Goal: Feedback & Contribution: Submit feedback/report problem

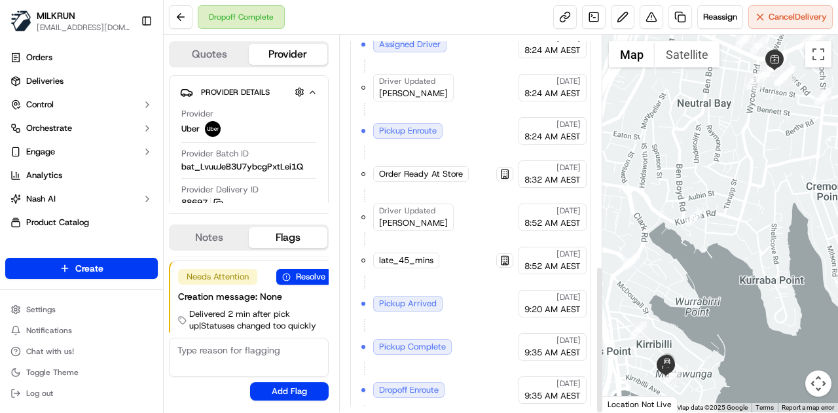
scroll to position [588, 0]
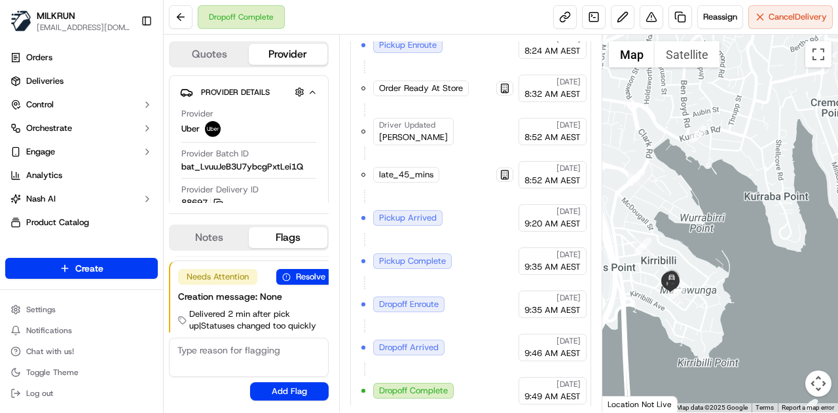
drag, startPoint x: 686, startPoint y: 244, endPoint x: 691, endPoint y: 158, distance: 86.6
click at [691, 158] on div at bounding box center [720, 224] width 236 height 378
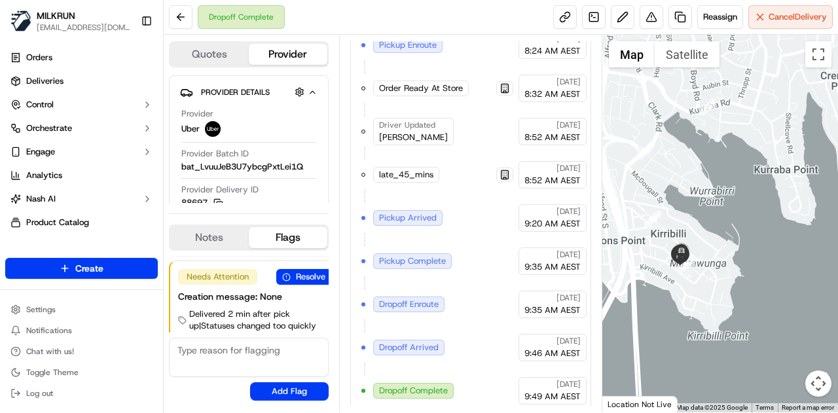
drag, startPoint x: 713, startPoint y: 293, endPoint x: 740, endPoint y: 232, distance: 66.3
click at [740, 232] on div at bounding box center [720, 224] width 236 height 378
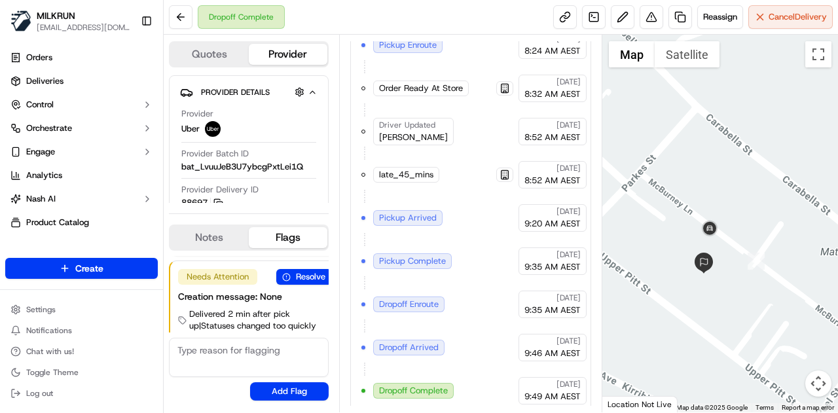
drag, startPoint x: 713, startPoint y: 297, endPoint x: 712, endPoint y: 251, distance: 45.8
click at [712, 251] on div "To navigate, press the arrow keys." at bounding box center [720, 224] width 236 height 378
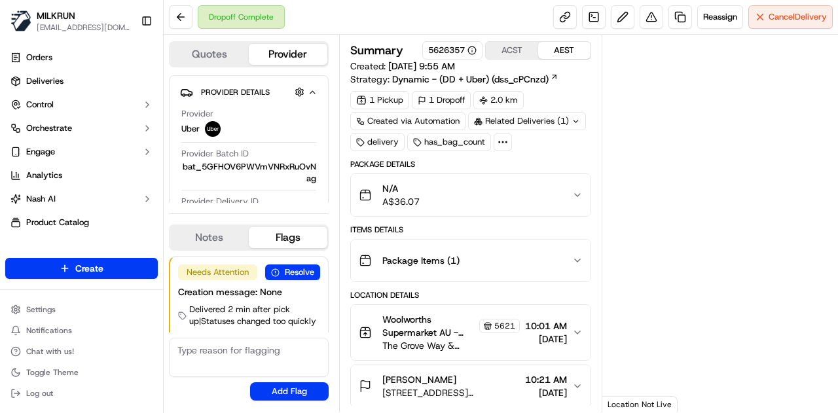
scroll to position [21, 0]
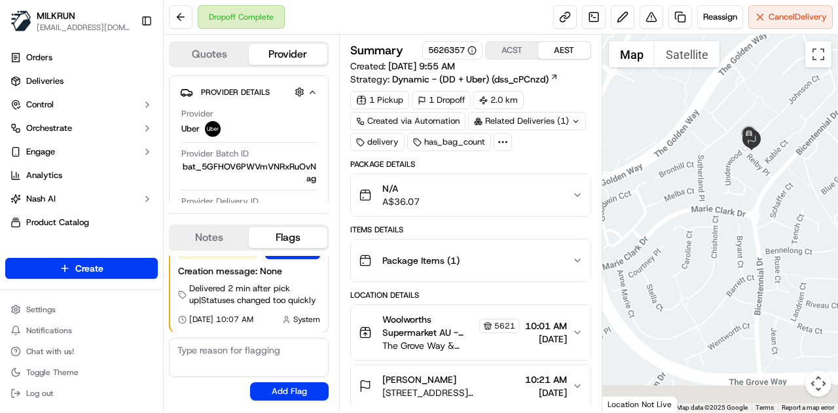
drag, startPoint x: 744, startPoint y: 181, endPoint x: 683, endPoint y: 126, distance: 82.0
click at [683, 126] on div at bounding box center [720, 224] width 236 height 378
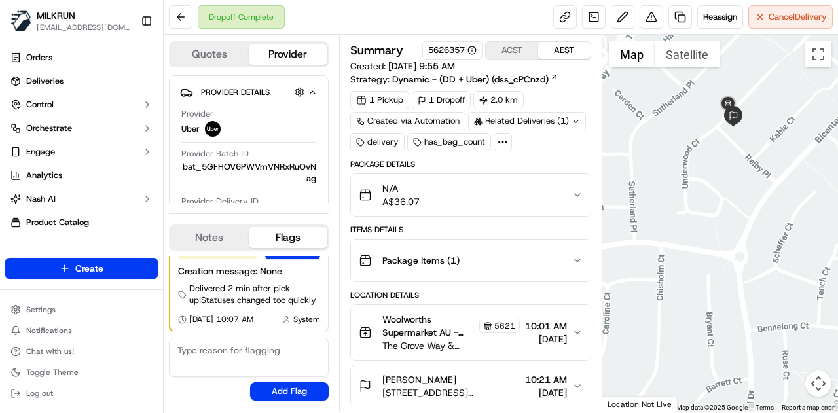
drag, startPoint x: 717, startPoint y: 157, endPoint x: 741, endPoint y: 287, distance: 131.7
click at [741, 287] on div at bounding box center [720, 224] width 236 height 378
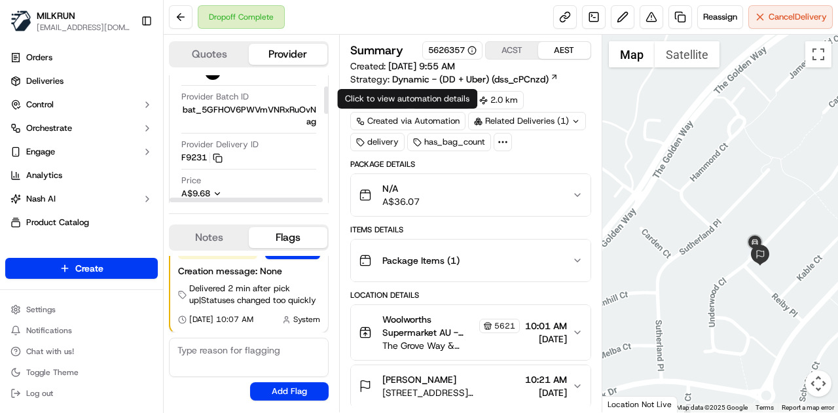
scroll to position [56, 0]
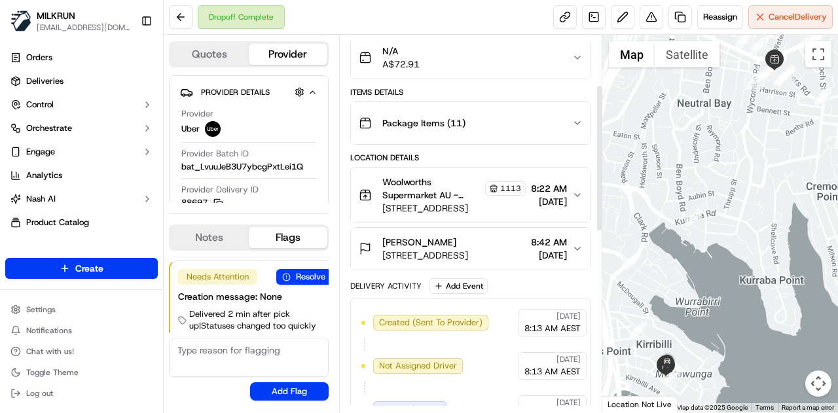
scroll to position [130, 0]
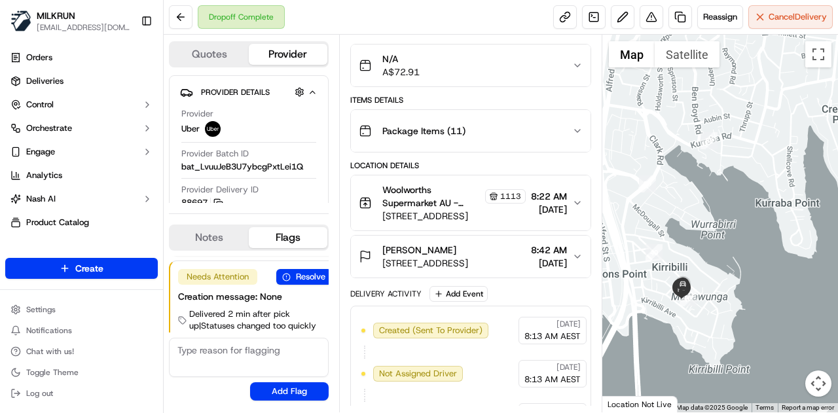
drag, startPoint x: 723, startPoint y: 287, endPoint x: 738, endPoint y: 207, distance: 81.4
click at [738, 207] on div at bounding box center [720, 224] width 236 height 378
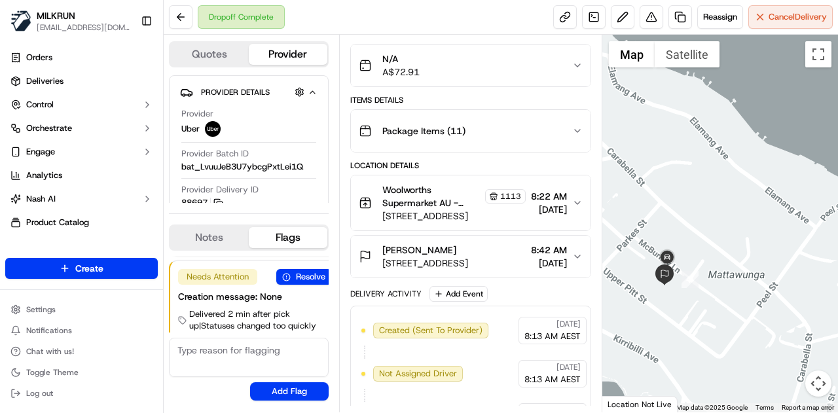
drag, startPoint x: 643, startPoint y: 274, endPoint x: 638, endPoint y: 208, distance: 65.7
click at [638, 208] on div at bounding box center [720, 224] width 236 height 378
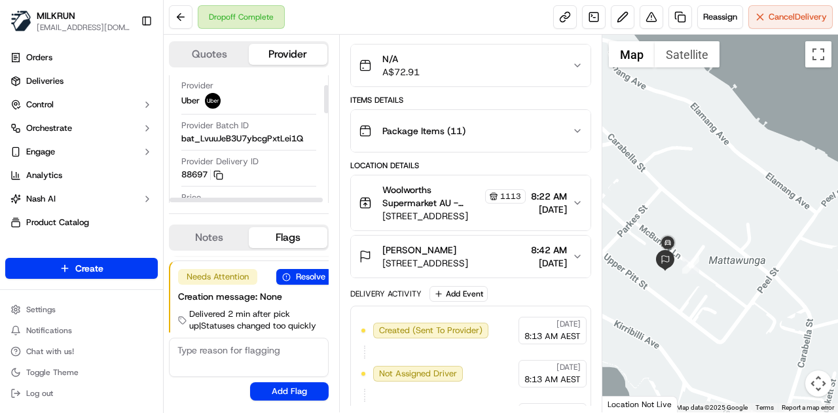
scroll to position [52, 0]
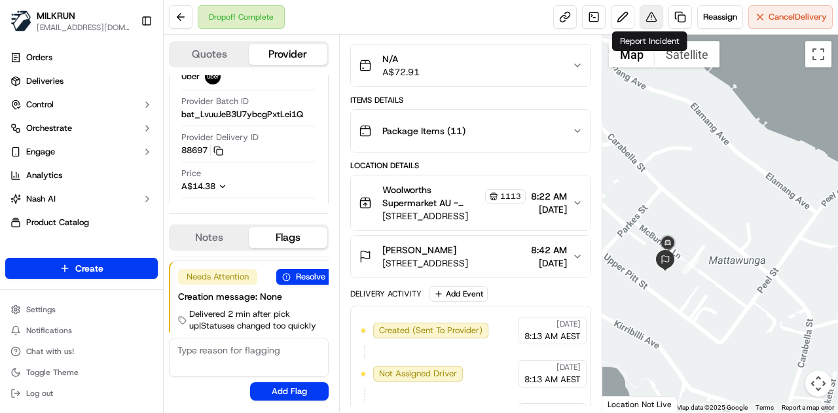
click at [649, 17] on button at bounding box center [652, 17] width 24 height 24
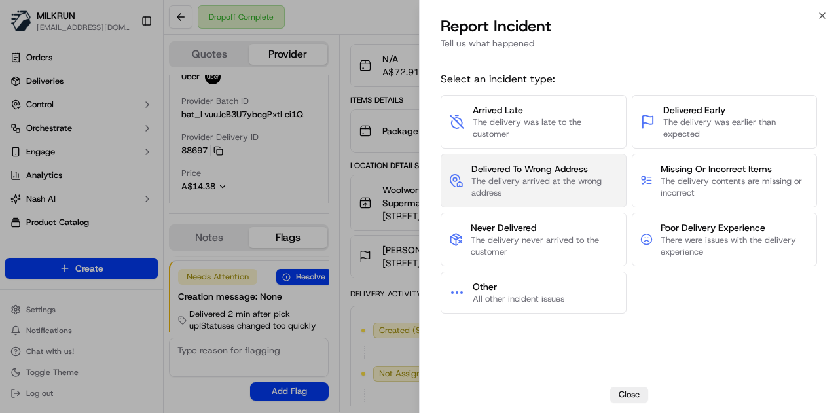
click at [541, 193] on span "The delivery arrived at the wrong address" at bounding box center [544, 187] width 147 height 24
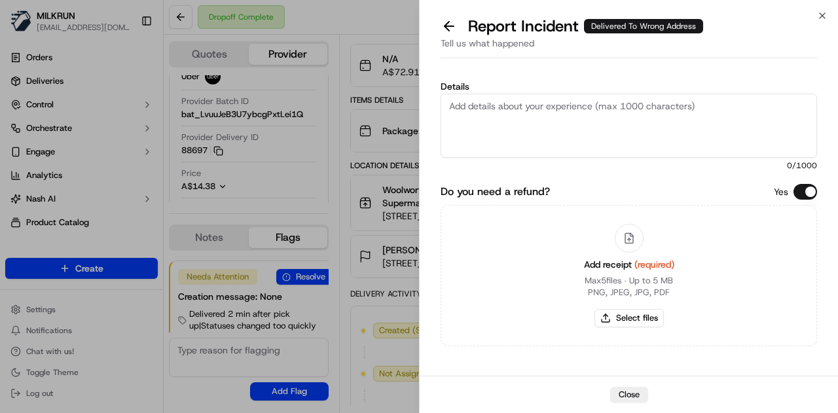
click at [522, 115] on textarea "Details" at bounding box center [629, 126] width 376 height 64
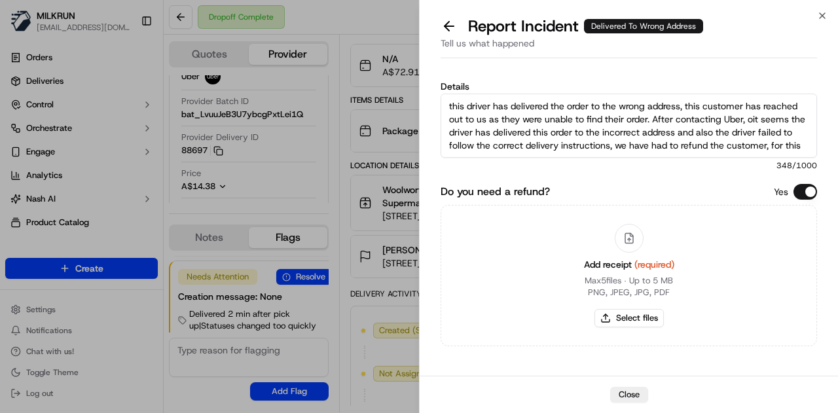
scroll to position [8, 0]
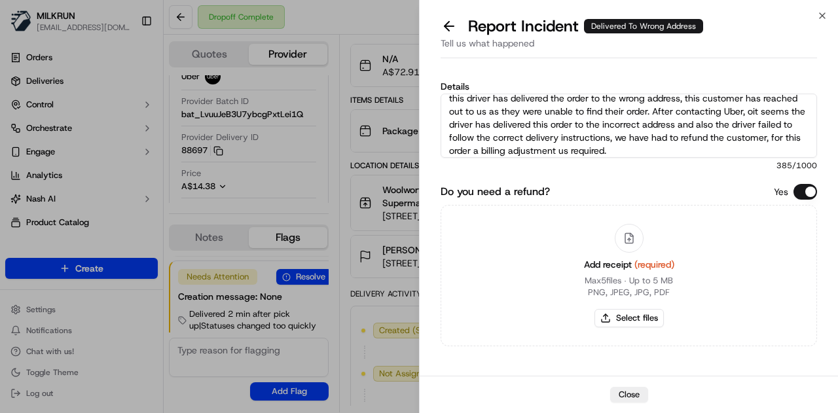
click at [795, 113] on textarea "this driver has delivered the order to the wrong address, this customer has rea…" at bounding box center [629, 126] width 376 height 64
type textarea "this driver has delivered the order to the wrong address, this customer has rea…"
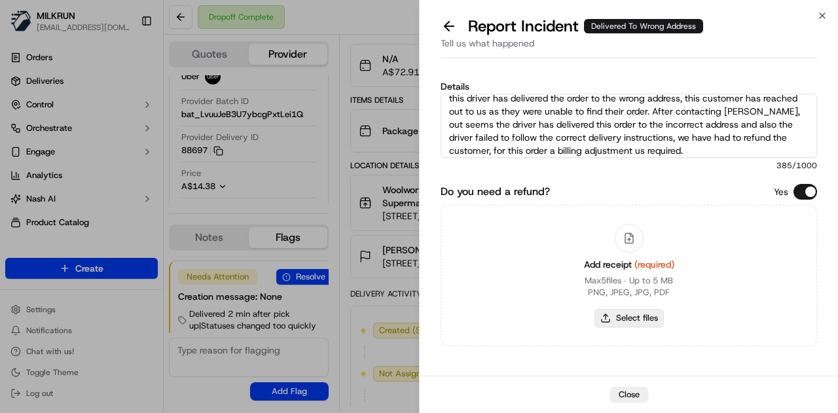
click at [627, 318] on button "Select files" at bounding box center [628, 318] width 69 height 18
type input "C:\fakepath\Screenshot 2025-09-17 110045.png"
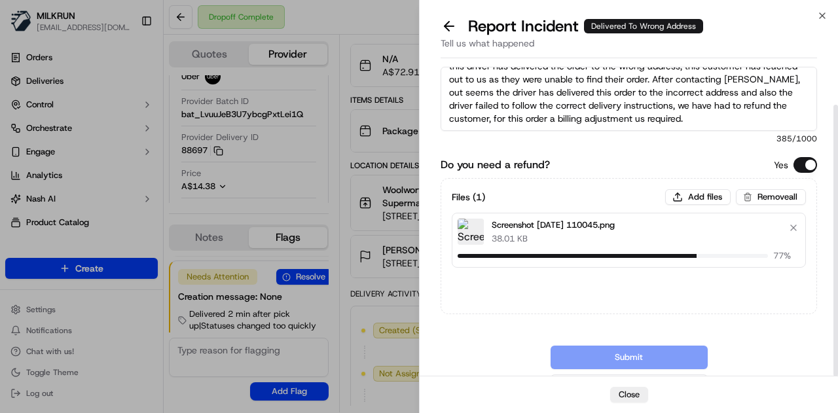
scroll to position [48, 0]
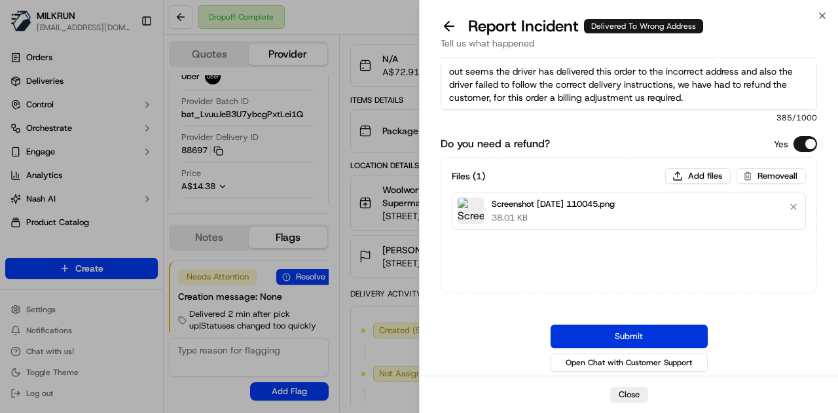
click at [674, 335] on button "Submit" at bounding box center [628, 337] width 157 height 24
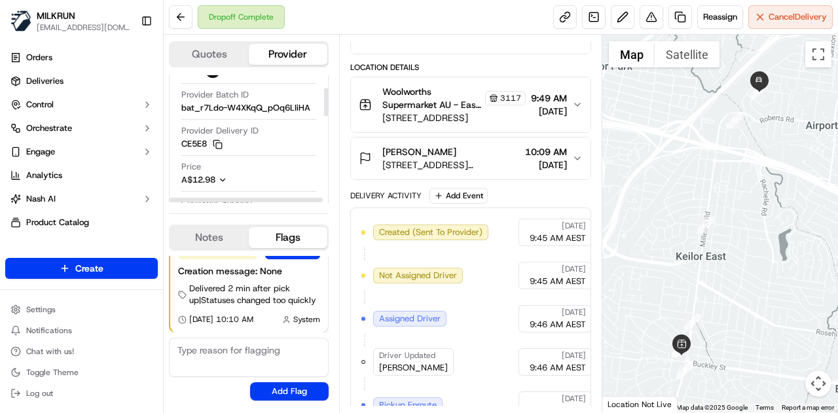
scroll to position [58, 0]
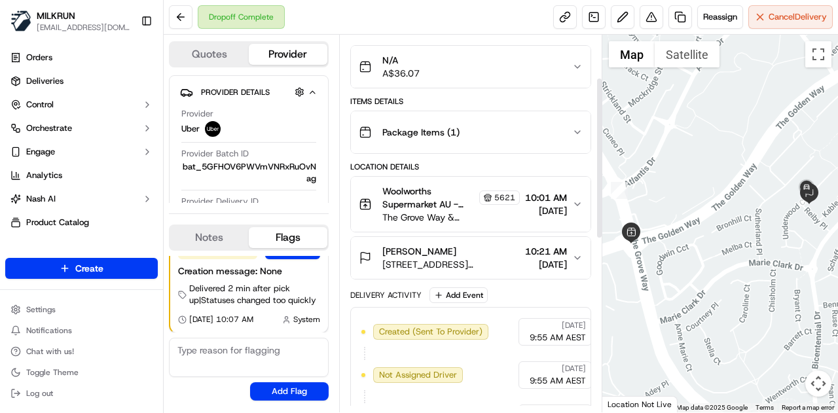
scroll to position [131, 0]
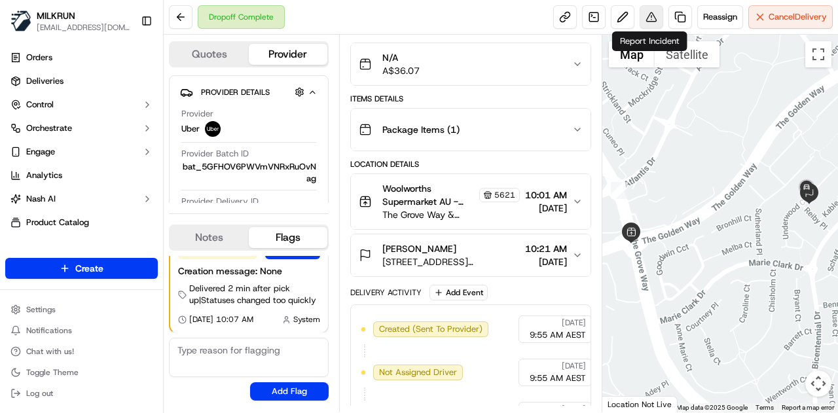
click at [645, 20] on button at bounding box center [652, 17] width 24 height 24
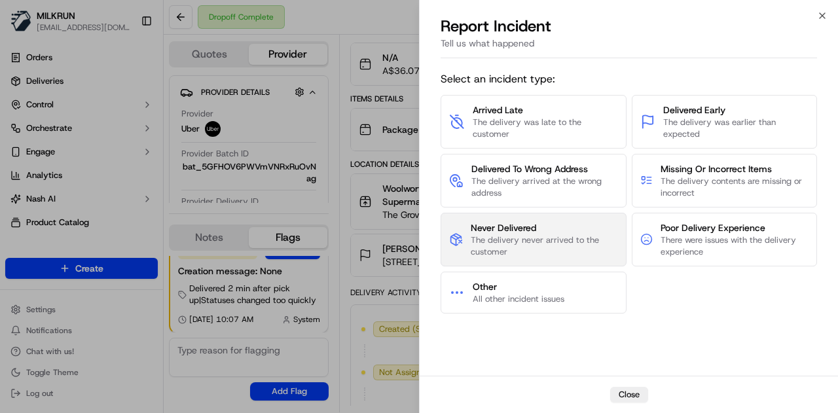
click at [552, 228] on span "Never Delivered" at bounding box center [544, 227] width 147 height 13
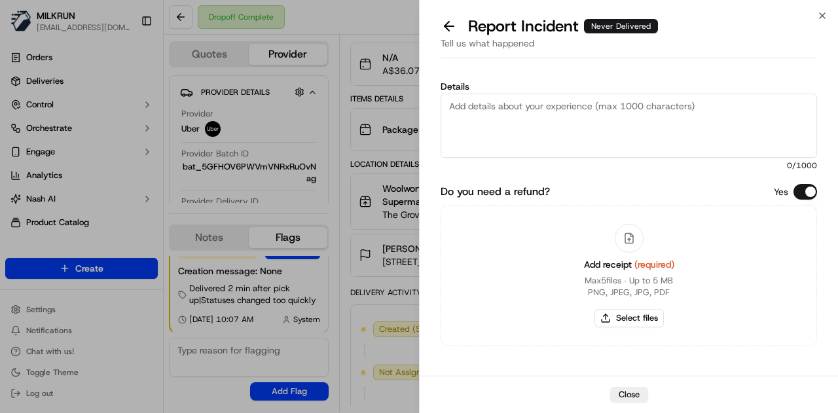
click at [499, 103] on textarea "Details" at bounding box center [629, 126] width 376 height 64
type textarea "h"
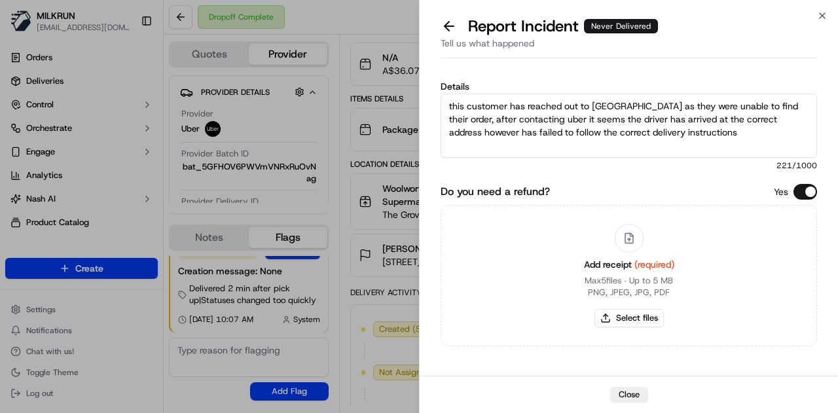
click at [668, 132] on textarea "this customer has reached out to MILKRUN as they were unable to find their orde…" at bounding box center [629, 126] width 376 height 64
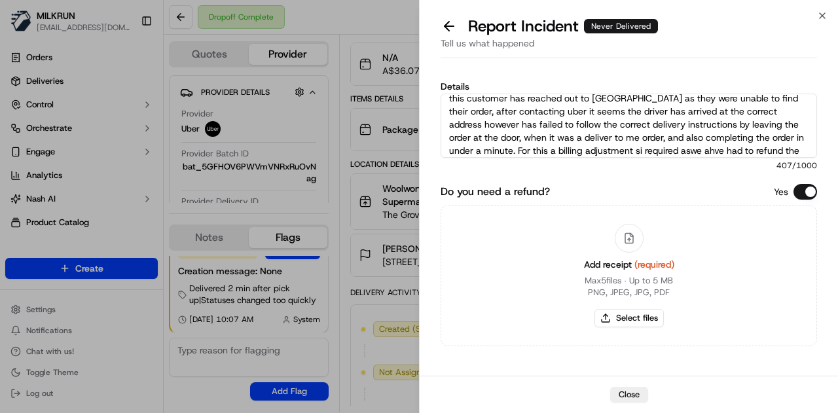
scroll to position [21, 0]
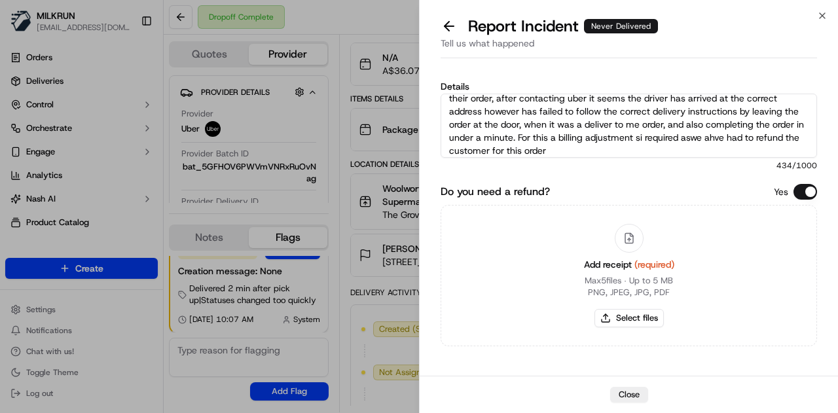
click at [640, 135] on textarea "this customer has reached out to MILKRUN as they were unable to find their orde…" at bounding box center [629, 126] width 376 height 64
click at [578, 154] on textarea "this customer has reached out to MILKRUN as they were unable to find their orde…" at bounding box center [629, 126] width 376 height 64
type textarea "this customer has reached out to MILKRUN as they were unable to find their orde…"
click at [621, 322] on button "Select files" at bounding box center [628, 318] width 69 height 18
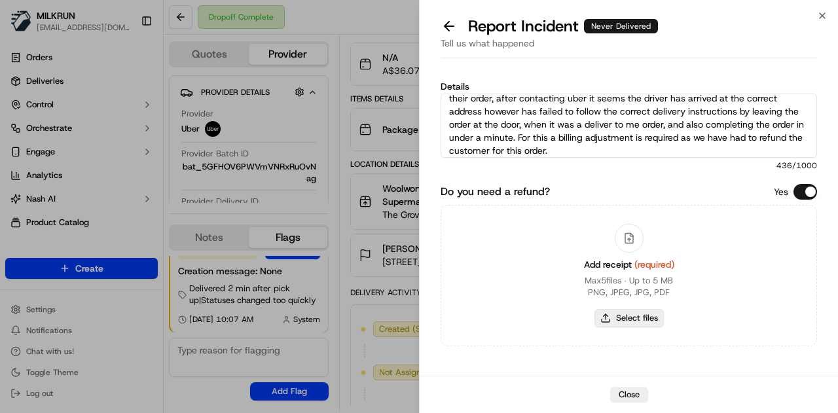
type input "C:\fakepath\Screenshot 2025-09-17 111045.png"
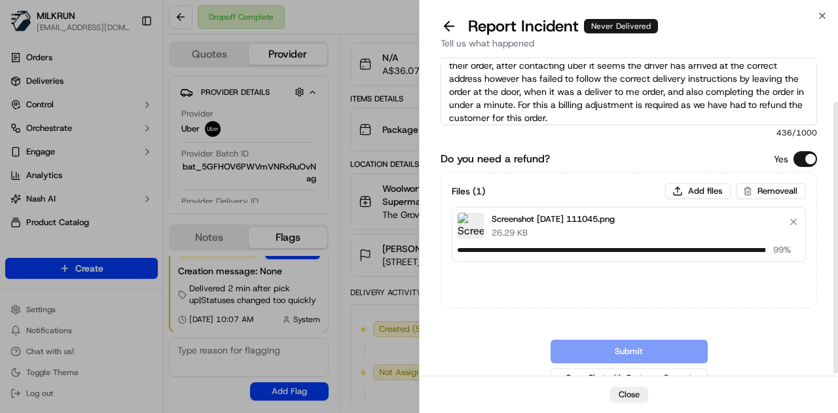
scroll to position [48, 0]
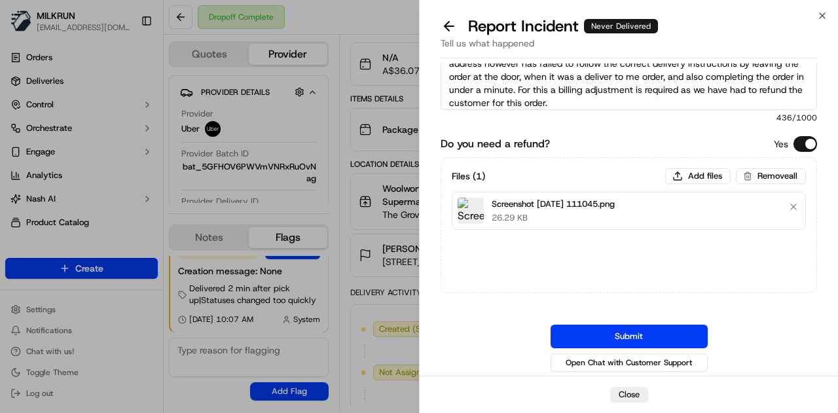
click at [663, 336] on button "Submit" at bounding box center [628, 337] width 157 height 24
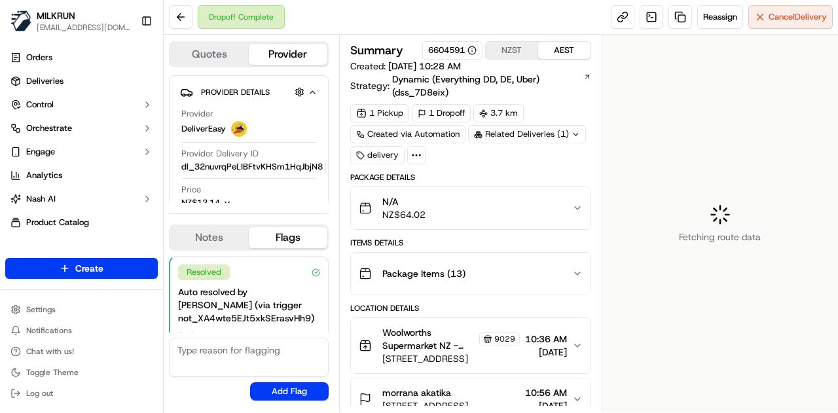
scroll to position [197, 0]
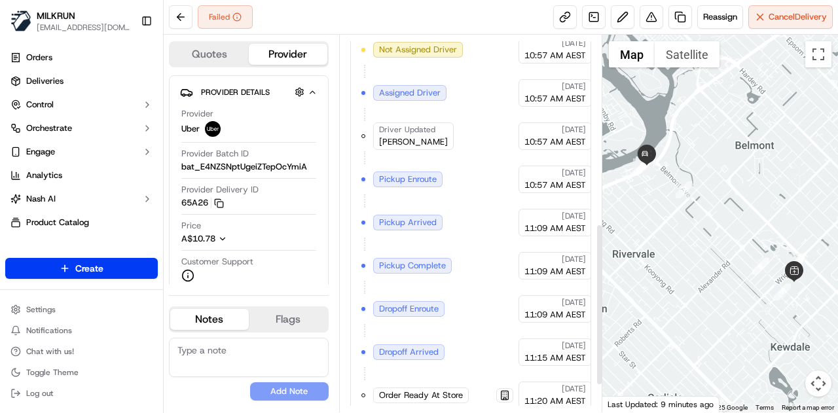
scroll to position [437, 0]
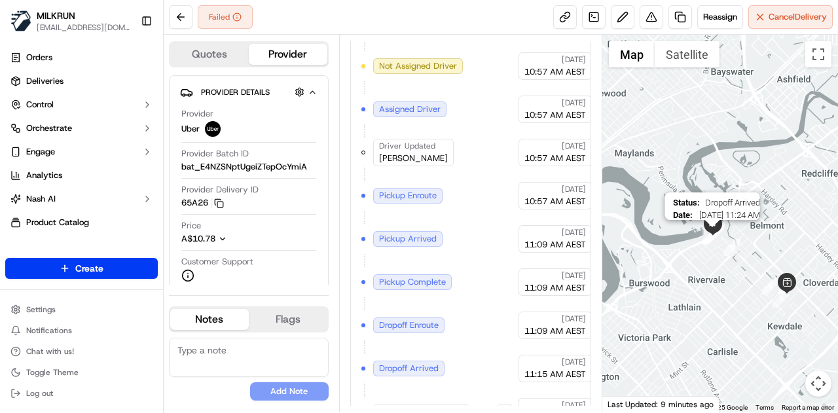
click at [706, 242] on img "12" at bounding box center [712, 235] width 17 height 17
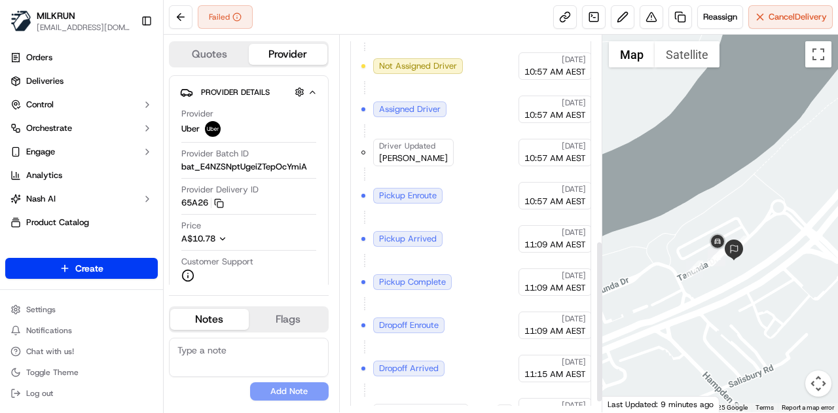
scroll to position [503, 0]
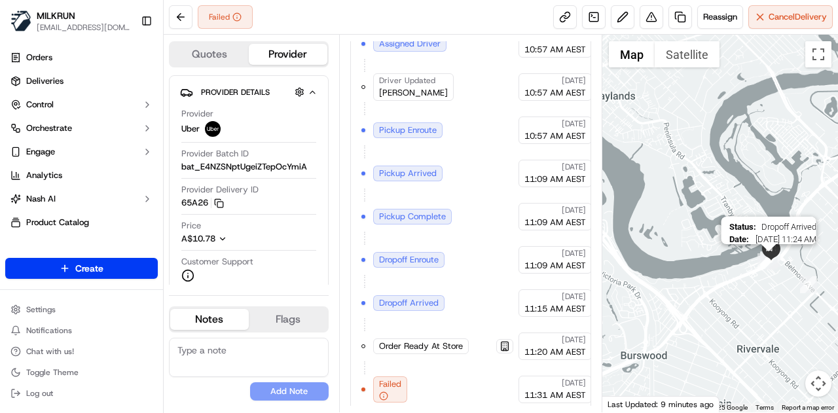
drag, startPoint x: 779, startPoint y: 274, endPoint x: 747, endPoint y: 218, distance: 64.2
click at [760, 251] on img "12" at bounding box center [768, 259] width 17 height 17
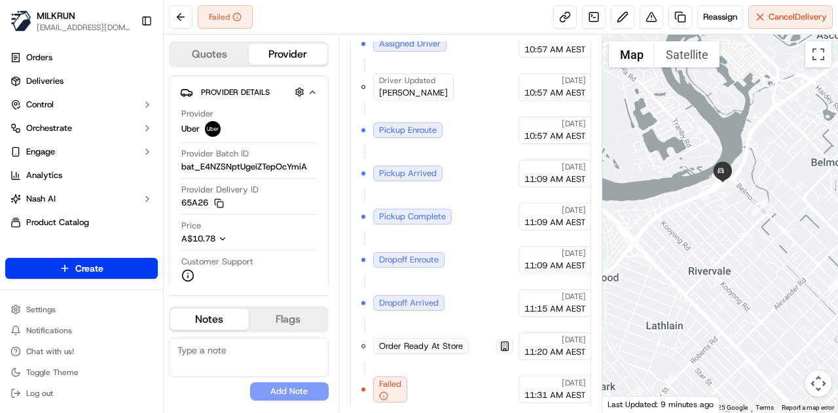
drag, startPoint x: 765, startPoint y: 281, endPoint x: 752, endPoint y: 256, distance: 28.4
click at [752, 256] on div at bounding box center [720, 224] width 236 height 378
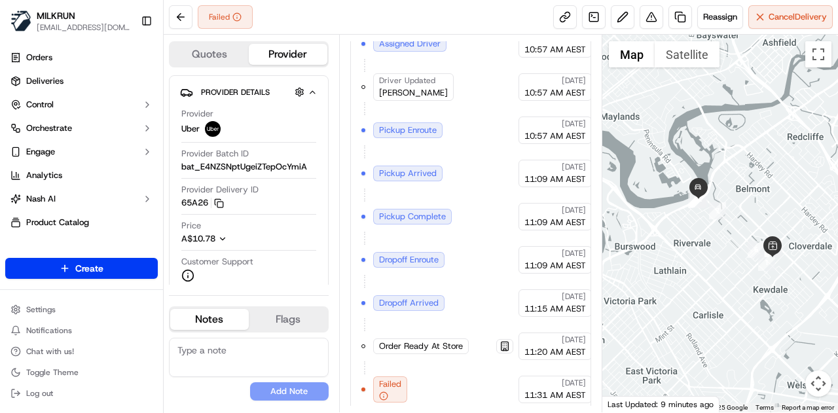
drag, startPoint x: 796, startPoint y: 260, endPoint x: 736, endPoint y: 265, distance: 60.4
click at [736, 265] on div at bounding box center [720, 224] width 236 height 378
